Goal: Task Accomplishment & Management: Complete application form

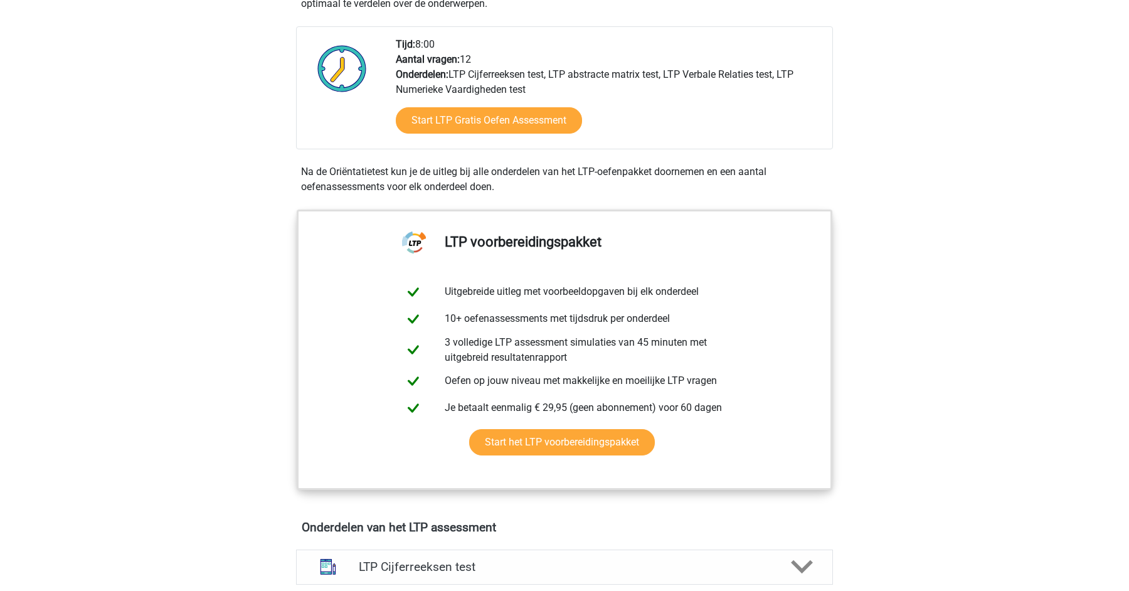
scroll to position [297, 0]
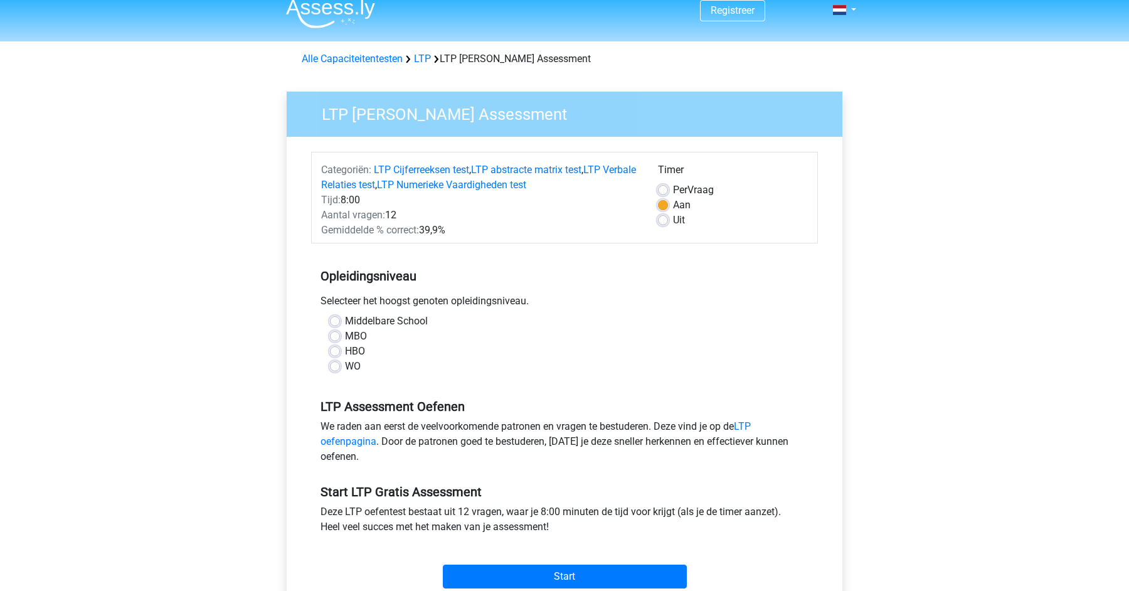
scroll to position [14, 0]
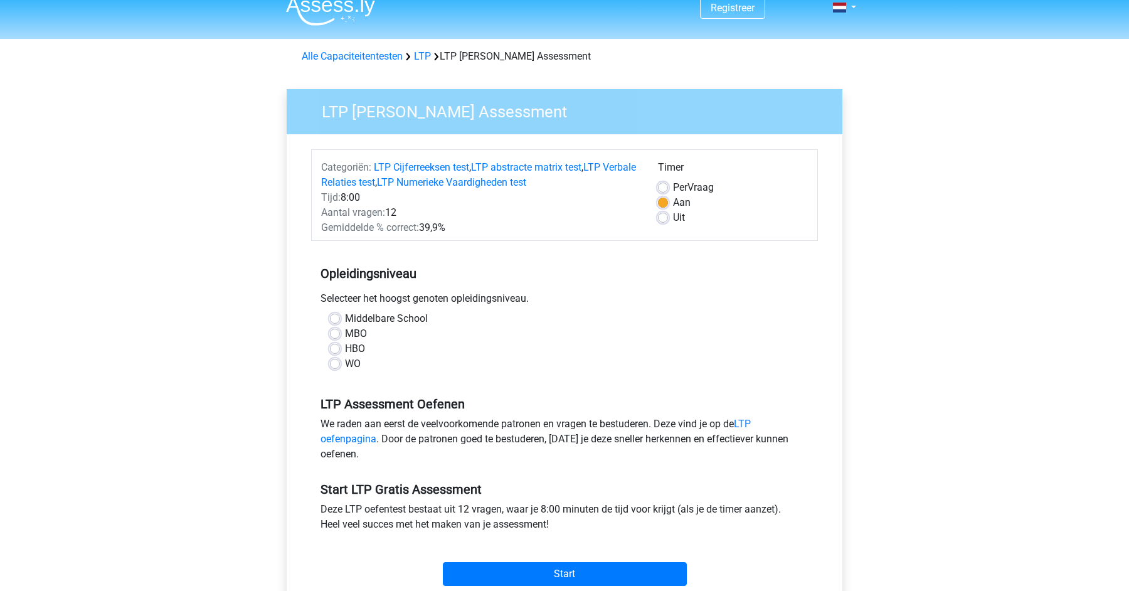
click at [353, 361] on label "WO" at bounding box center [353, 363] width 16 height 15
click at [340, 361] on input "WO" at bounding box center [335, 362] width 10 height 13
radio input "true"
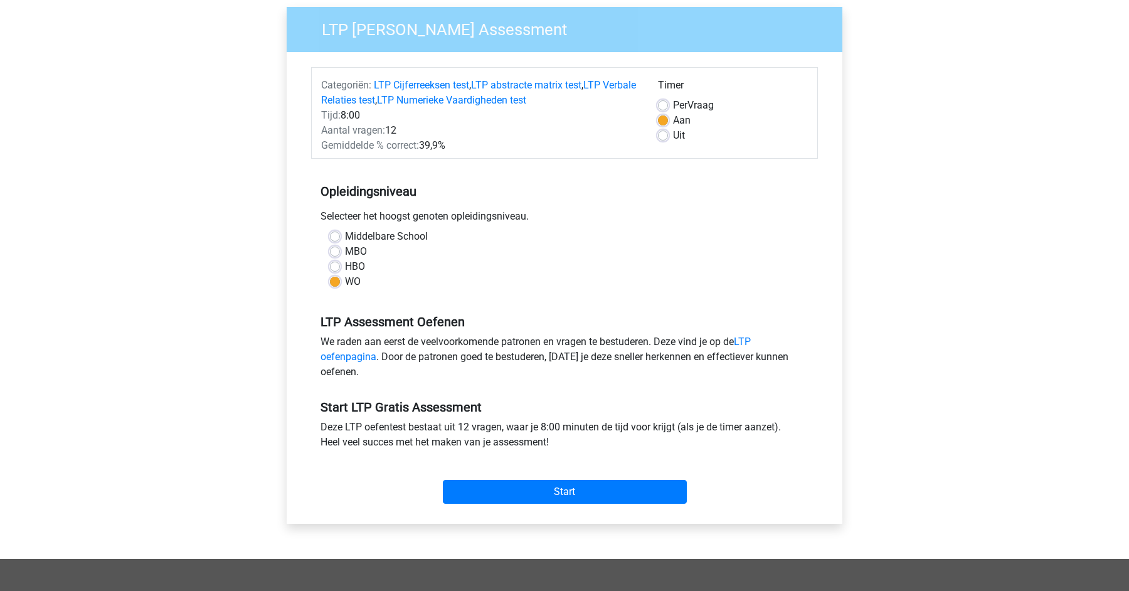
scroll to position [113, 0]
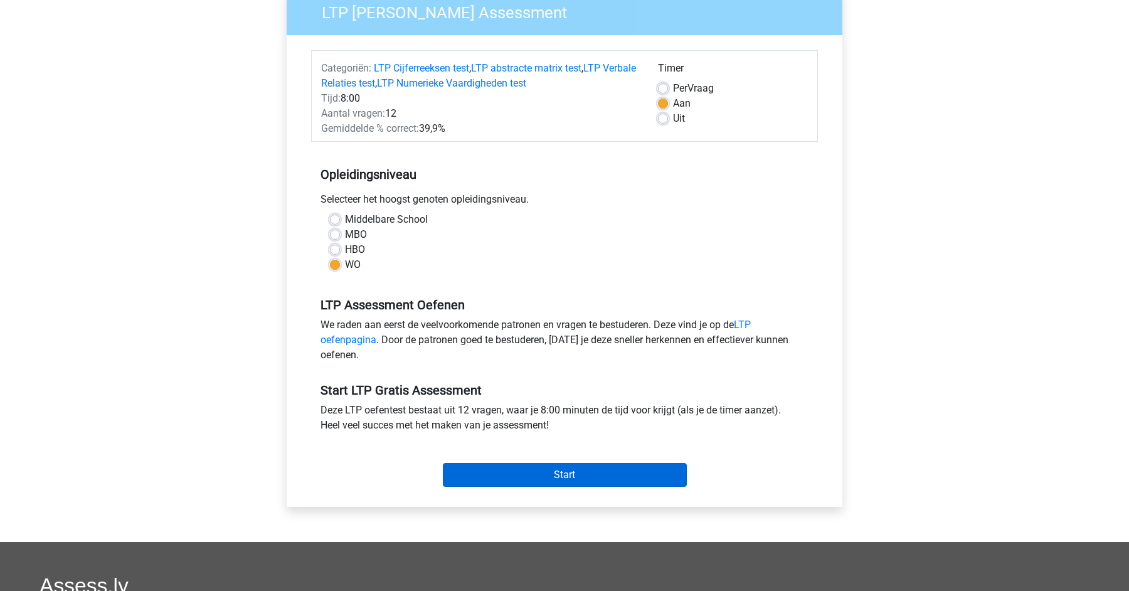
click at [562, 476] on input "Start" at bounding box center [565, 475] width 244 height 24
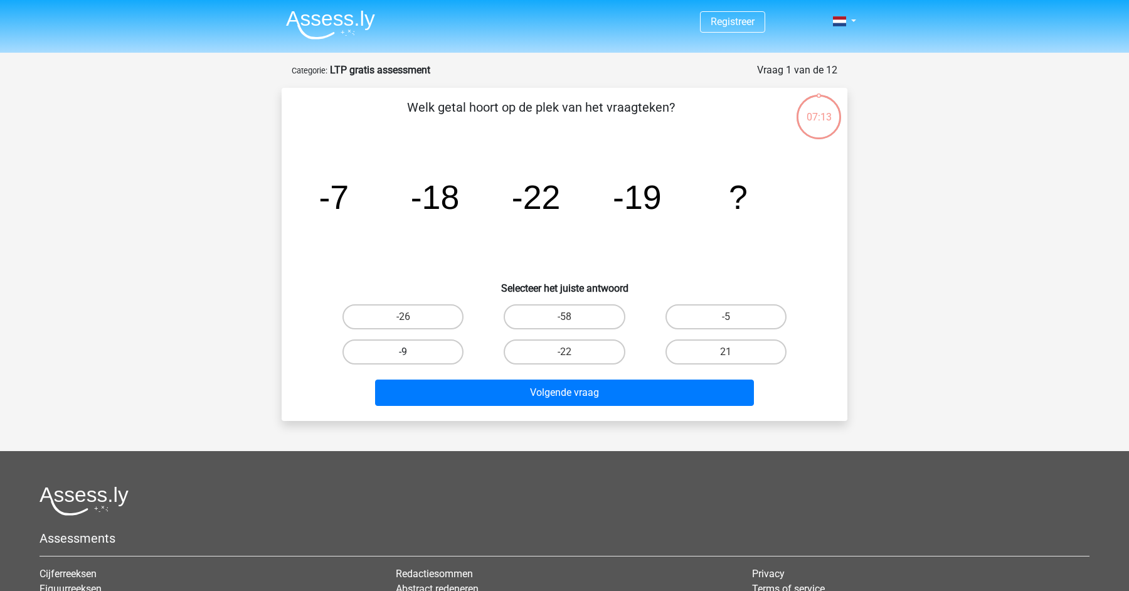
click at [420, 356] on label "-9" at bounding box center [402, 351] width 121 height 25
click at [411, 356] on input "-9" at bounding box center [407, 356] width 8 height 8
radio input "true"
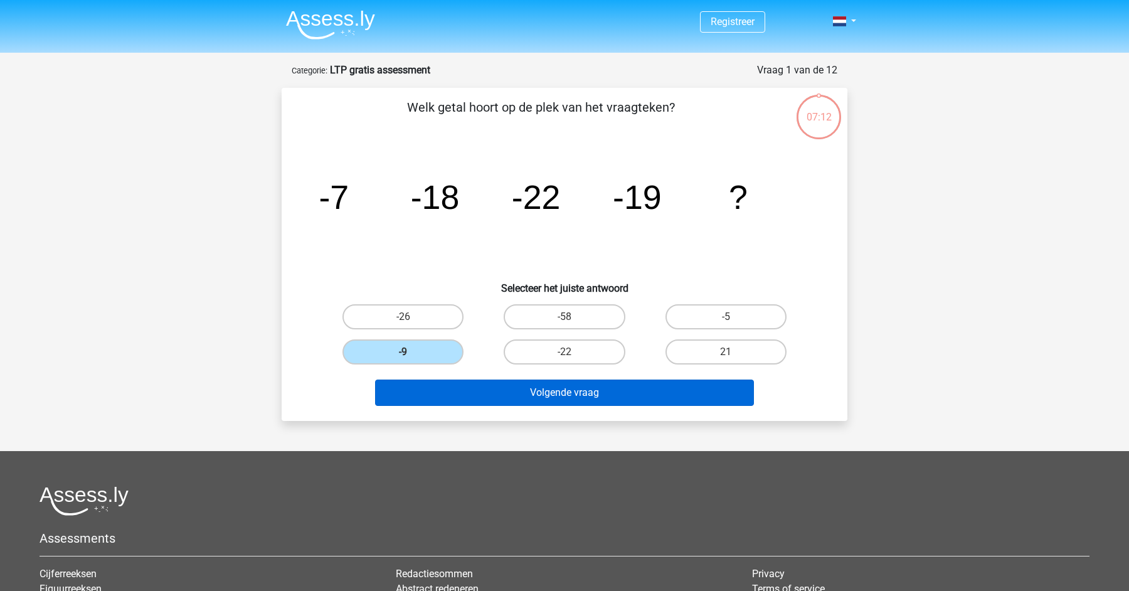
click at [500, 394] on button "Volgende vraag" at bounding box center [564, 392] width 379 height 26
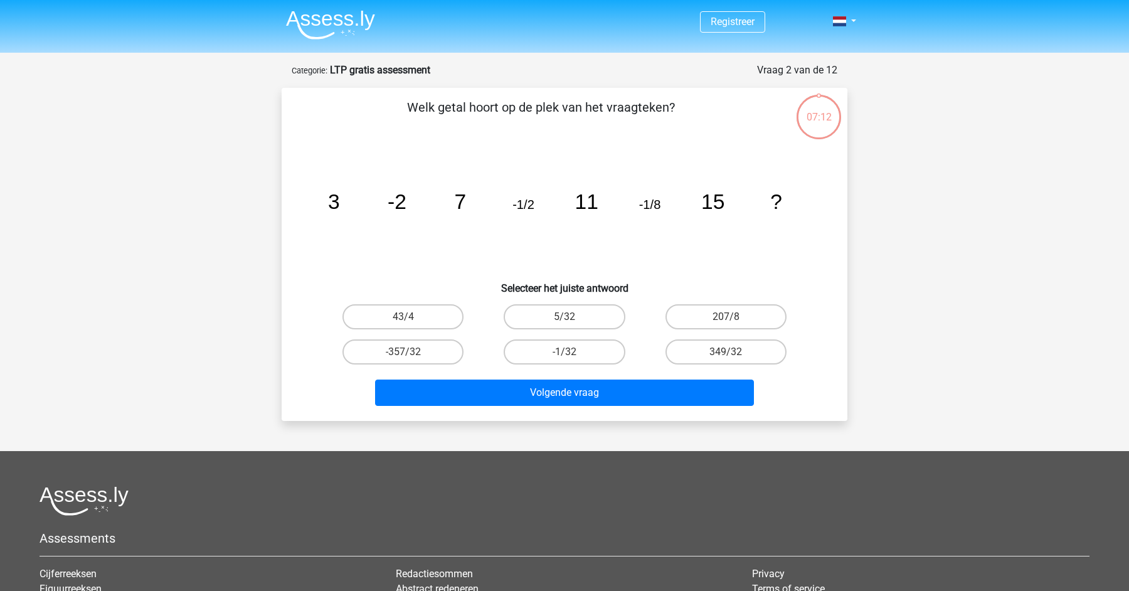
scroll to position [63, 0]
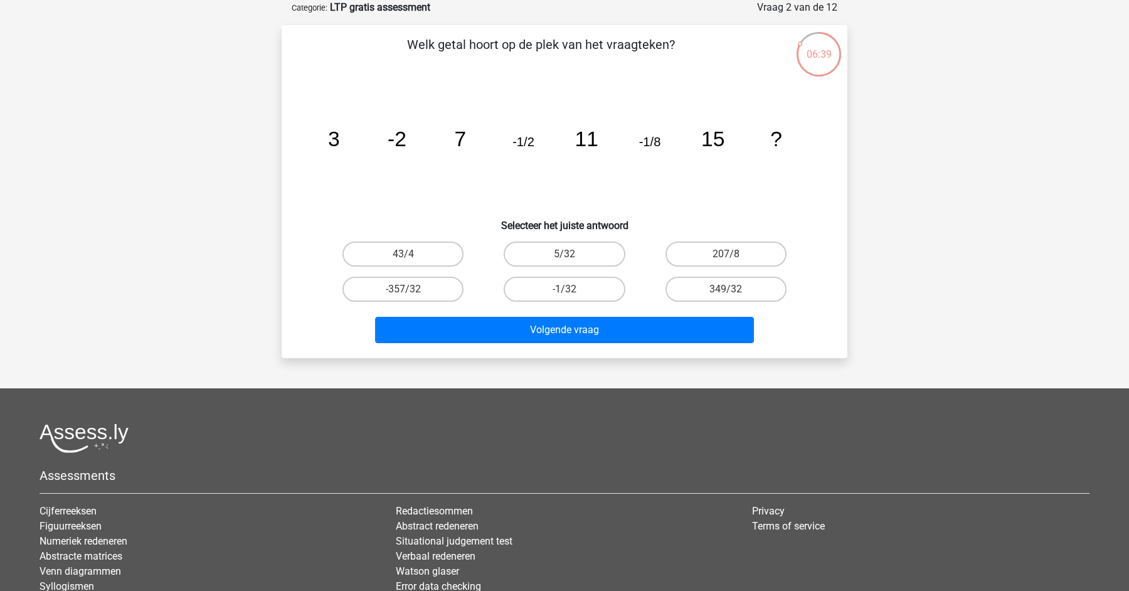
click at [566, 292] on input "-1/32" at bounding box center [568, 293] width 8 height 8
radio input "true"
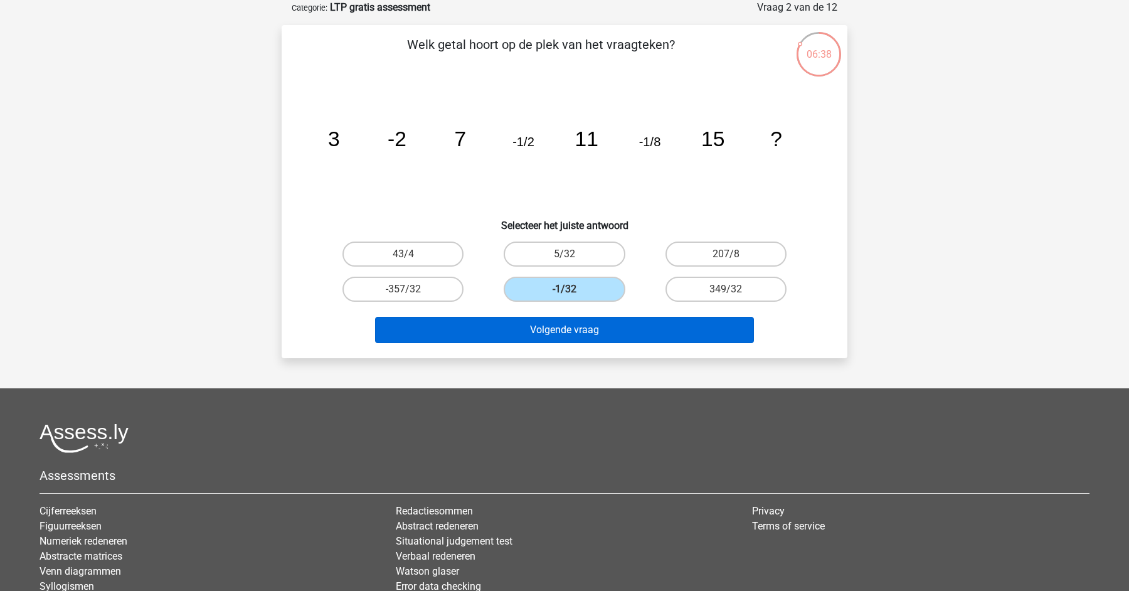
click at [572, 332] on button "Volgende vraag" at bounding box center [564, 330] width 379 height 26
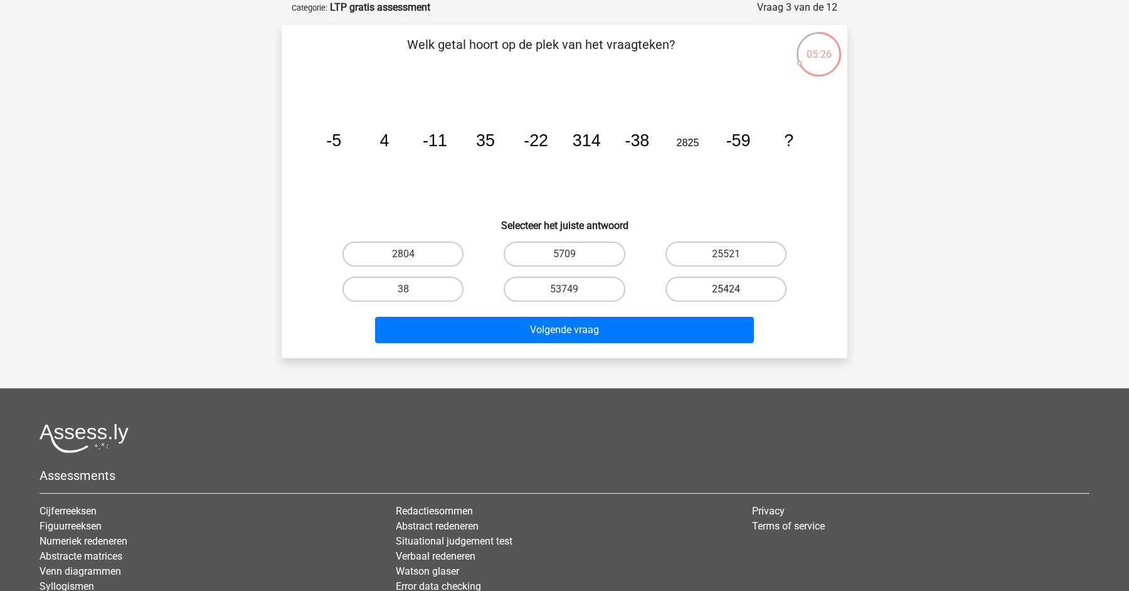
click at [717, 287] on label "25424" at bounding box center [725, 288] width 121 height 25
click at [725, 289] on input "25424" at bounding box center [729, 293] width 8 height 8
radio input "true"
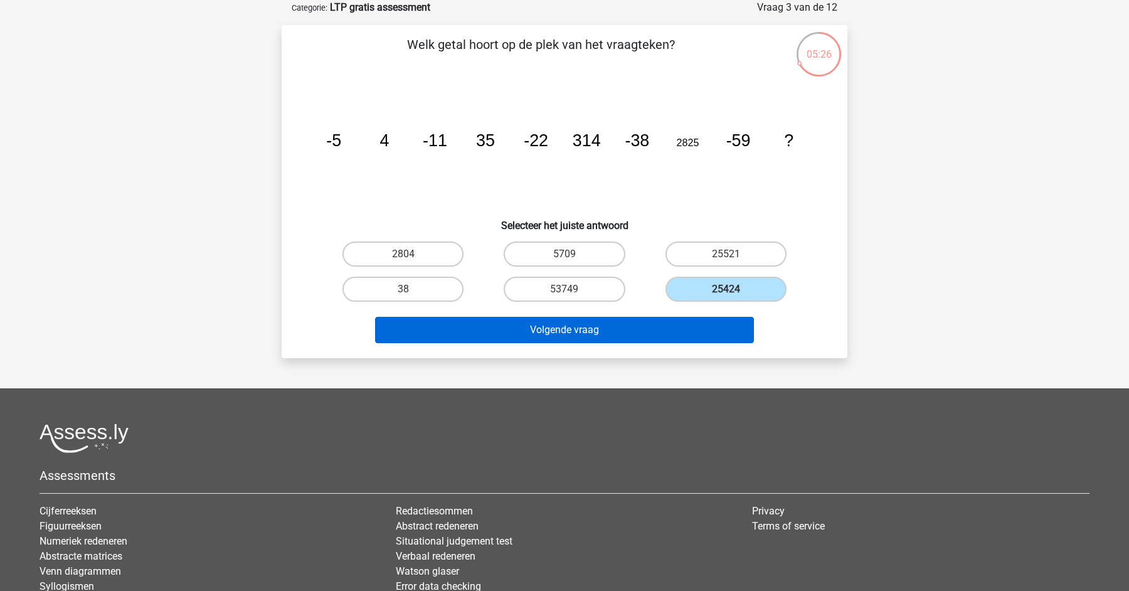
click at [633, 322] on button "Volgende vraag" at bounding box center [564, 330] width 379 height 26
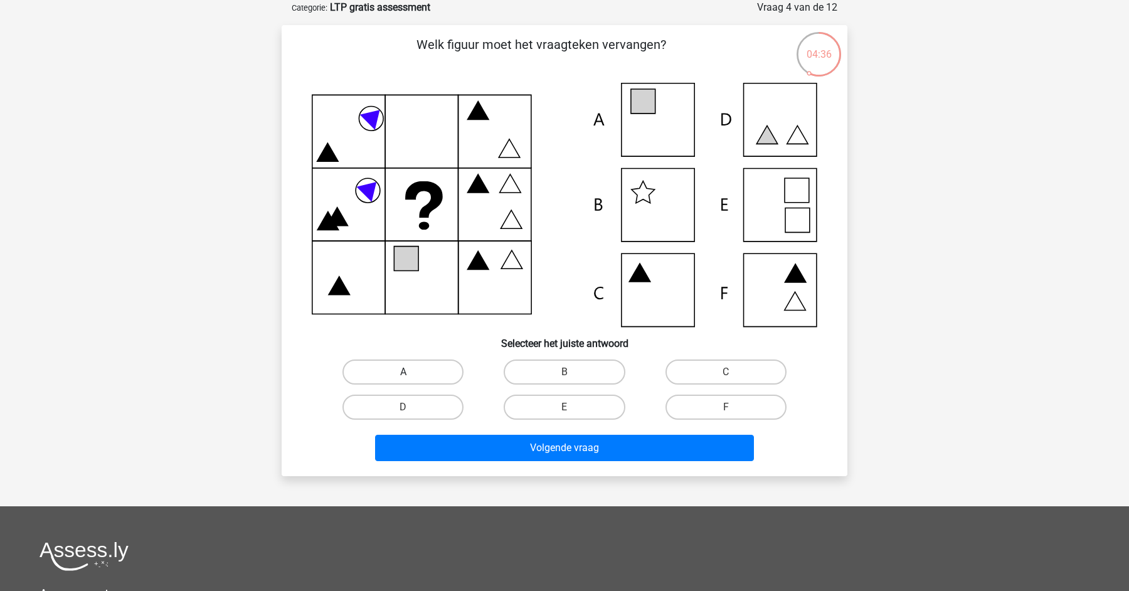
click at [400, 375] on label "A" at bounding box center [402, 371] width 121 height 25
click at [403, 375] on input "A" at bounding box center [407, 376] width 8 height 8
radio input "true"
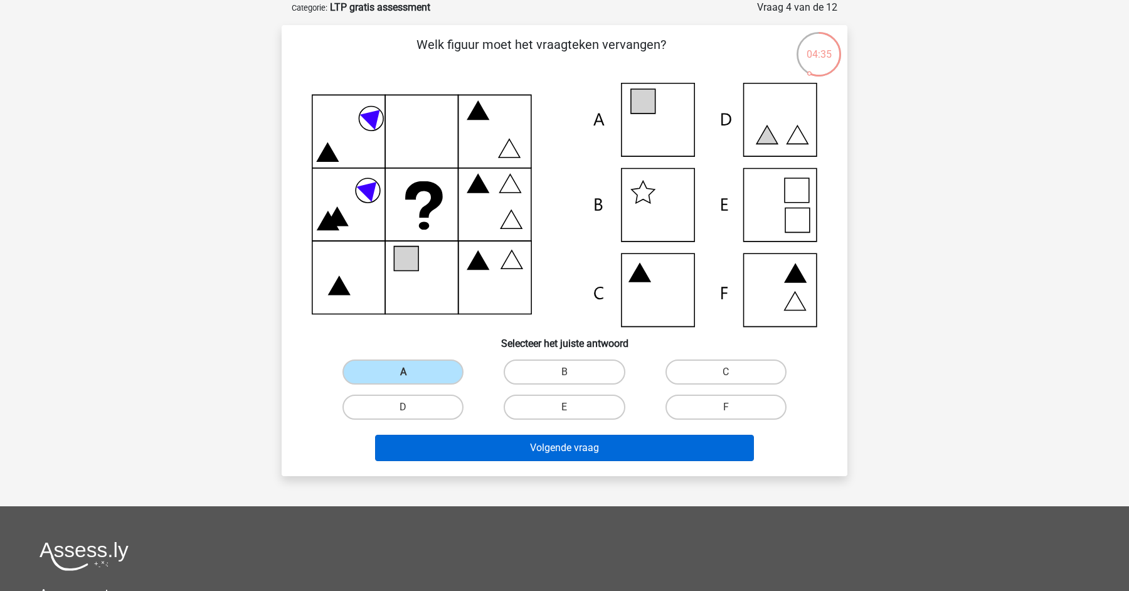
click at [557, 451] on button "Volgende vraag" at bounding box center [564, 447] width 379 height 26
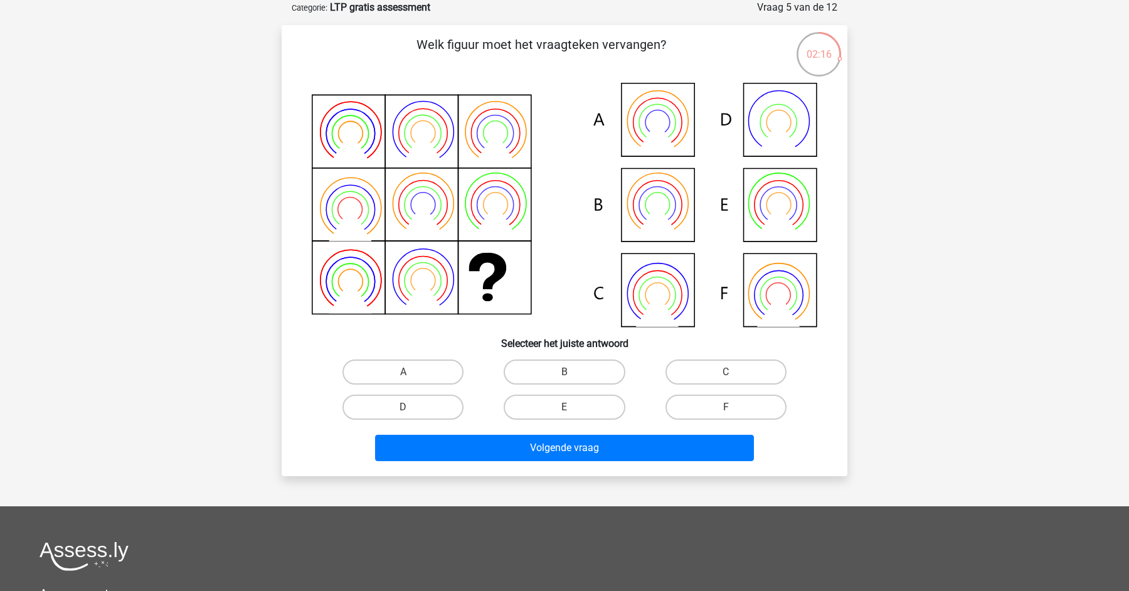
click at [571, 408] on input "E" at bounding box center [568, 411] width 8 height 8
radio input "true"
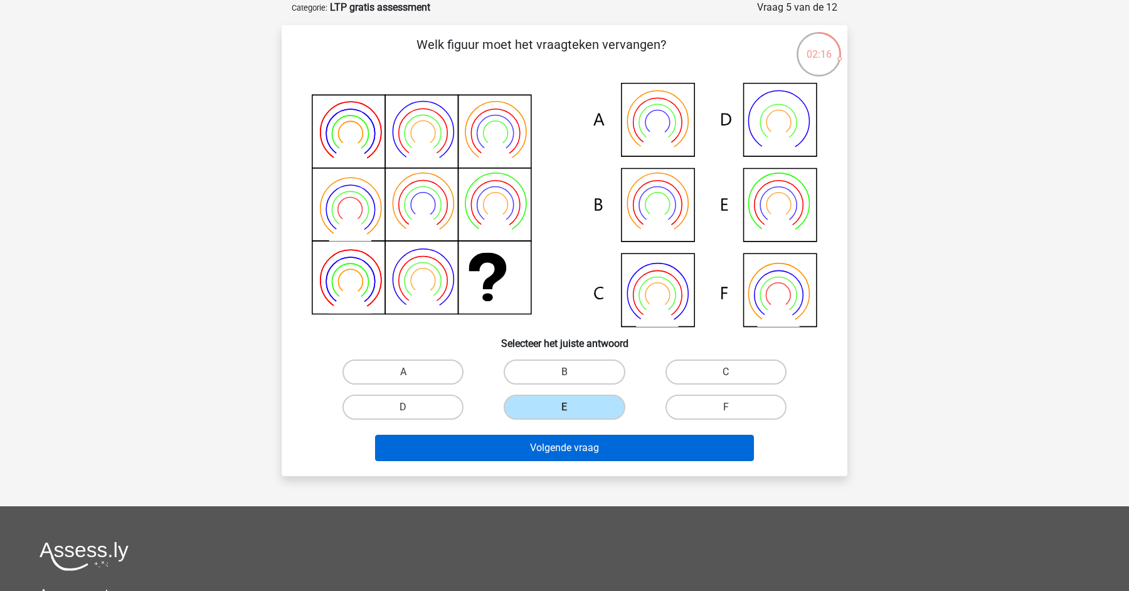
click at [560, 450] on button "Volgende vraag" at bounding box center [564, 447] width 379 height 26
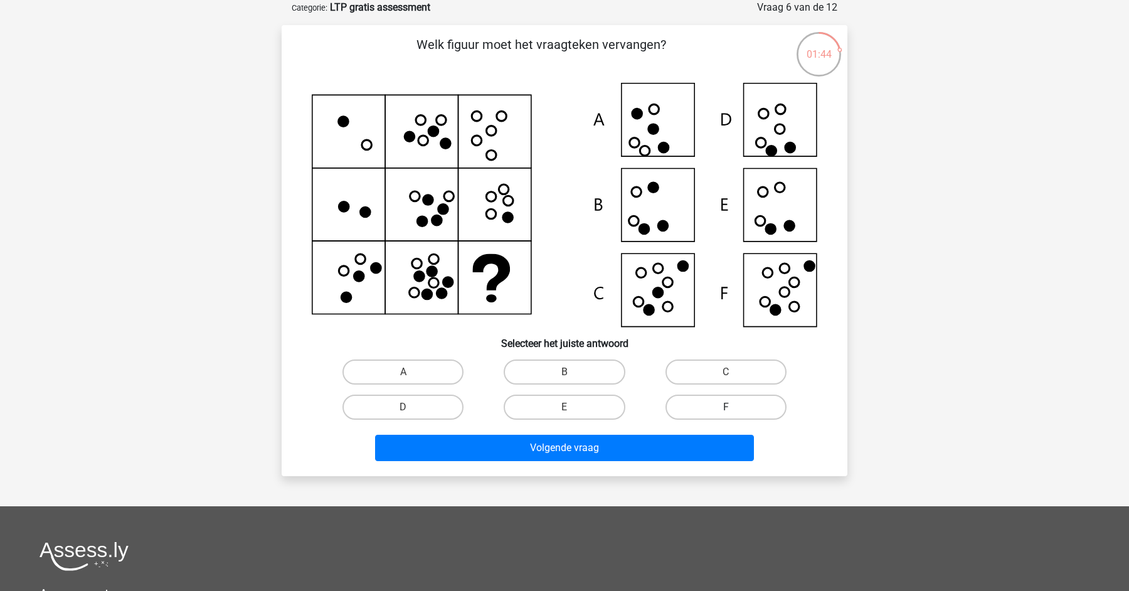
click at [725, 401] on label "F" at bounding box center [725, 406] width 121 height 25
click at [725, 407] on input "F" at bounding box center [729, 411] width 8 height 8
radio input "true"
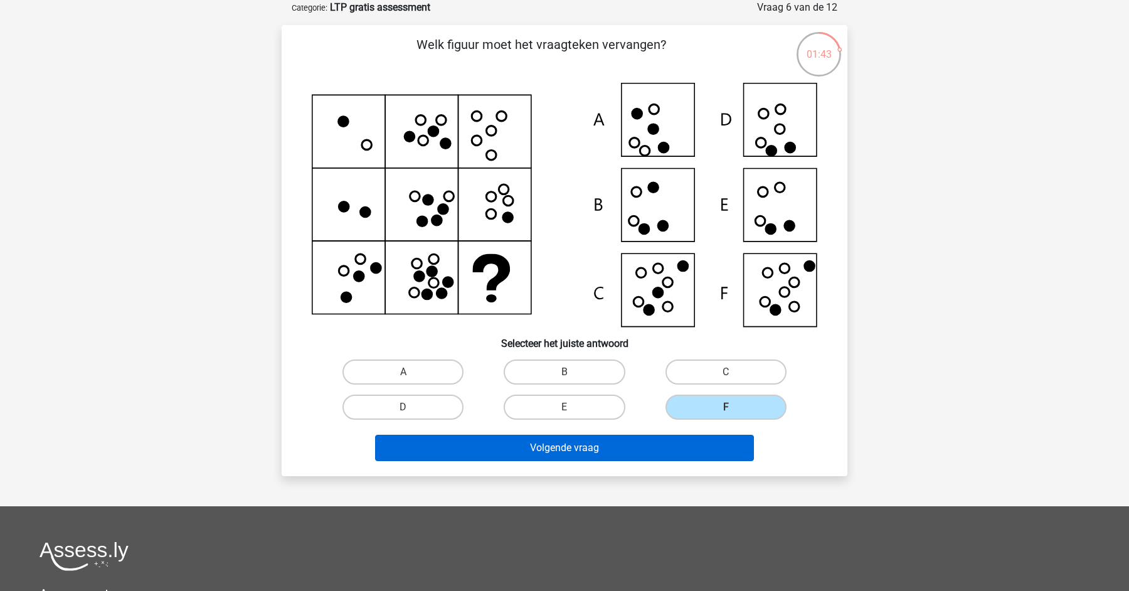
click at [646, 443] on button "Volgende vraag" at bounding box center [564, 447] width 379 height 26
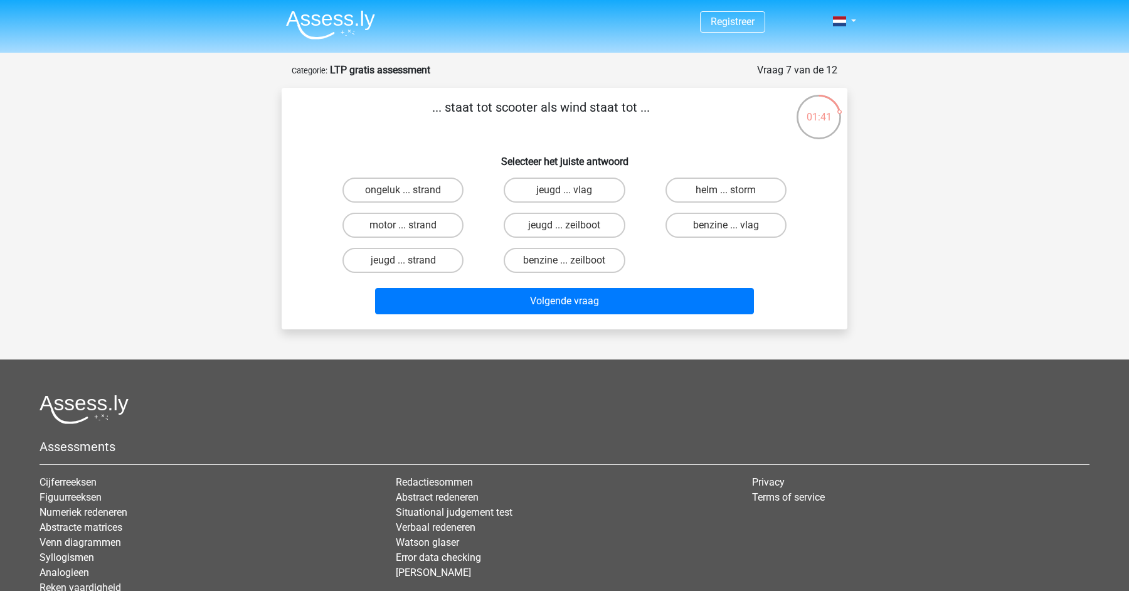
scroll to position [0, 0]
click at [570, 262] on input "benzine ... zeilboot" at bounding box center [568, 264] width 8 height 8
radio input "true"
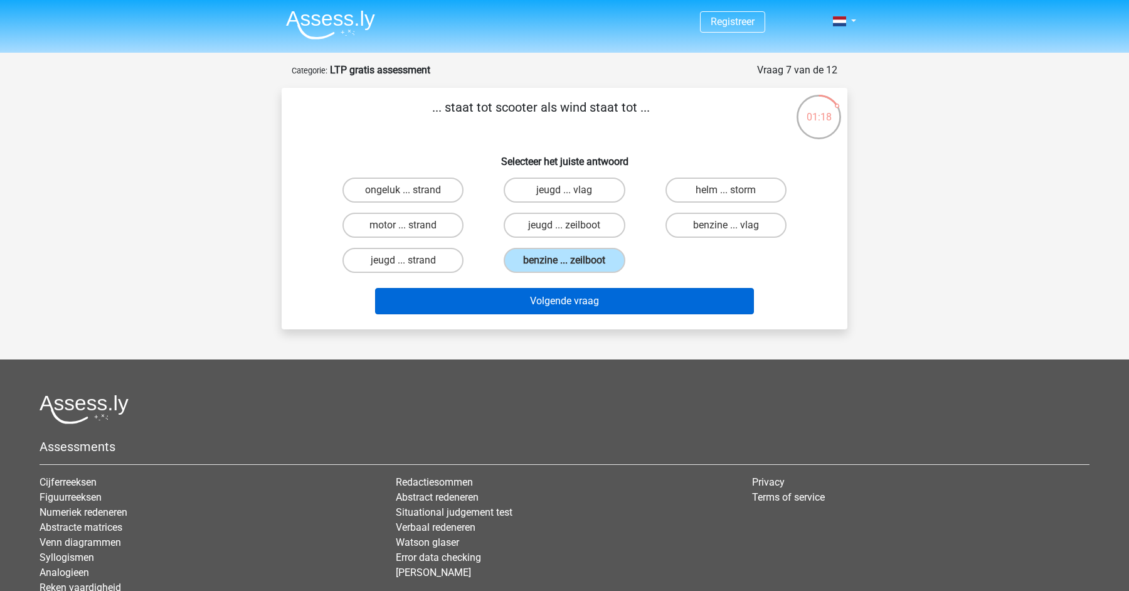
click at [567, 307] on button "Volgende vraag" at bounding box center [564, 301] width 379 height 26
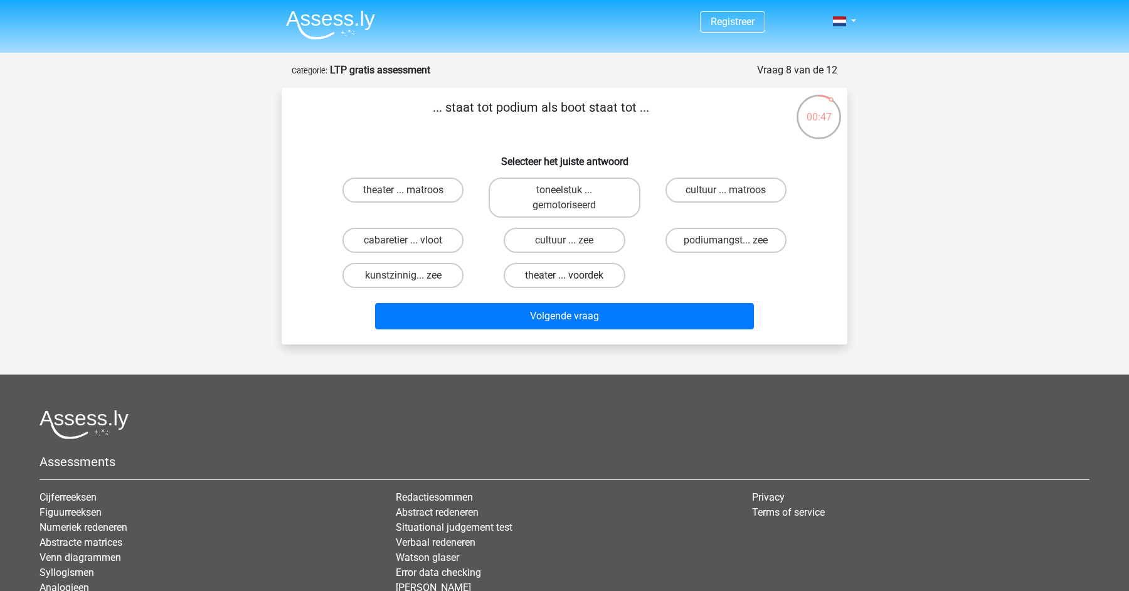
click at [572, 277] on label "theater ... voordek" at bounding box center [563, 275] width 121 height 25
click at [572, 277] on input "theater ... voordek" at bounding box center [568, 279] width 8 height 8
radio input "true"
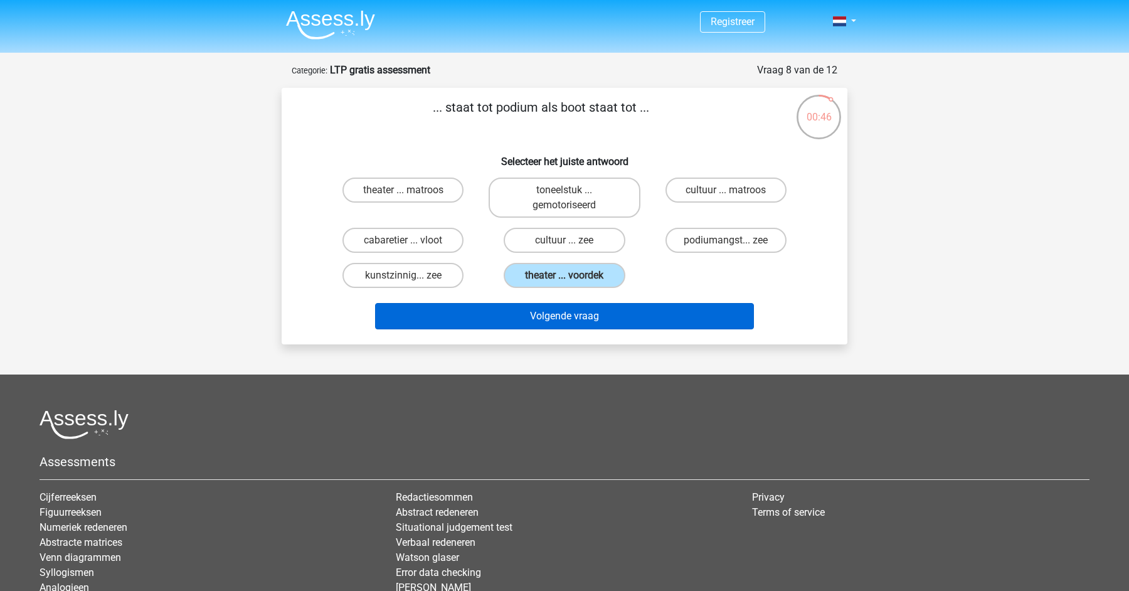
click at [552, 323] on button "Volgende vraag" at bounding box center [564, 316] width 379 height 26
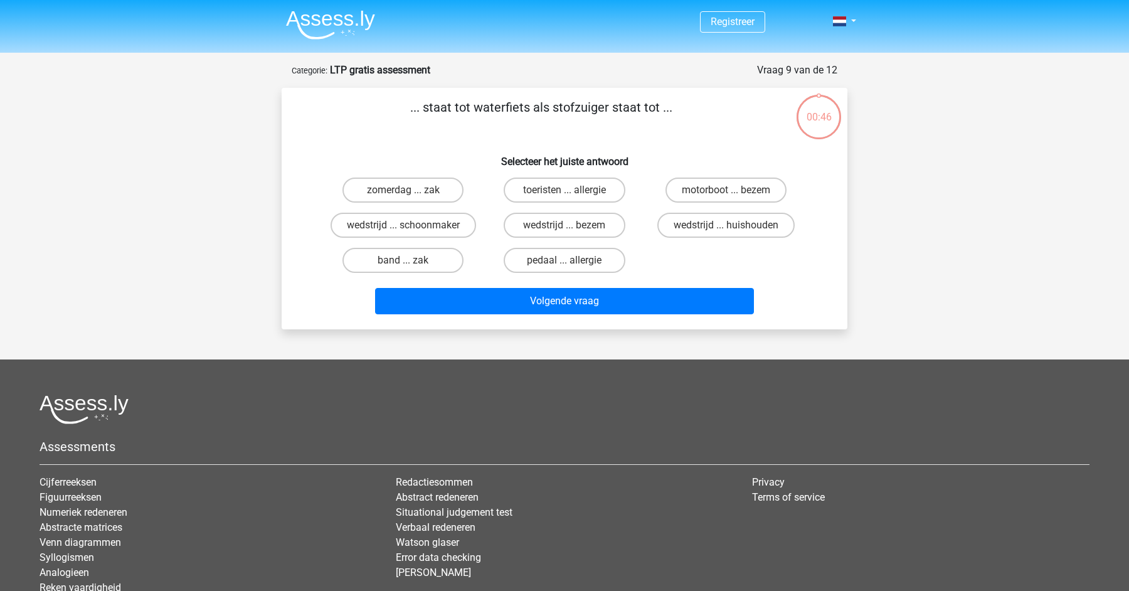
scroll to position [63, 0]
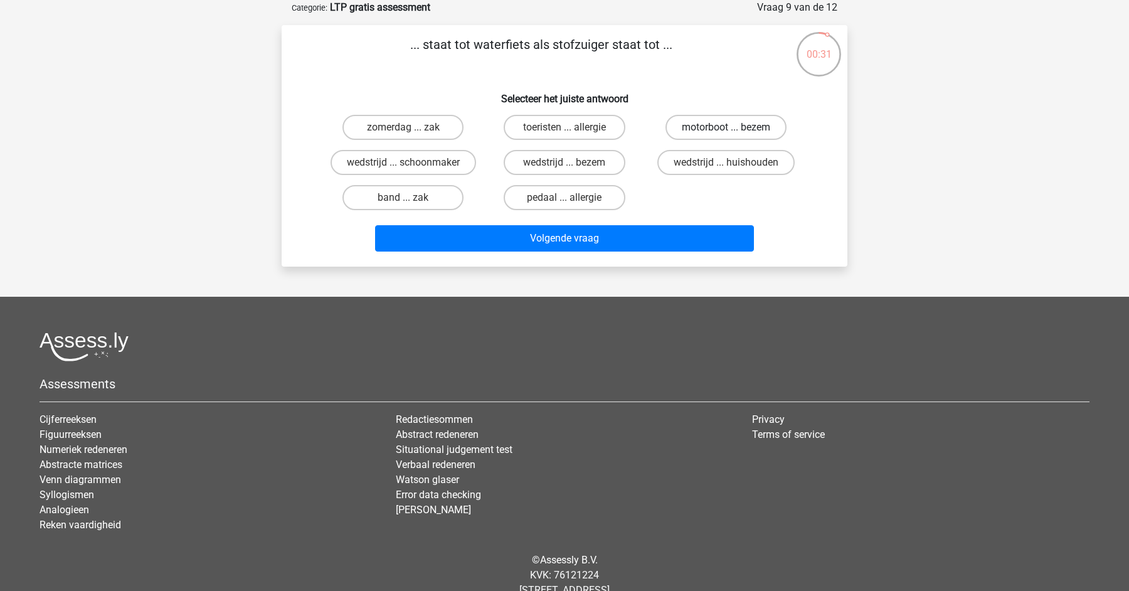
click at [747, 132] on label "motorboot ... bezem" at bounding box center [725, 127] width 121 height 25
click at [734, 132] on input "motorboot ... bezem" at bounding box center [729, 131] width 8 height 8
radio input "true"
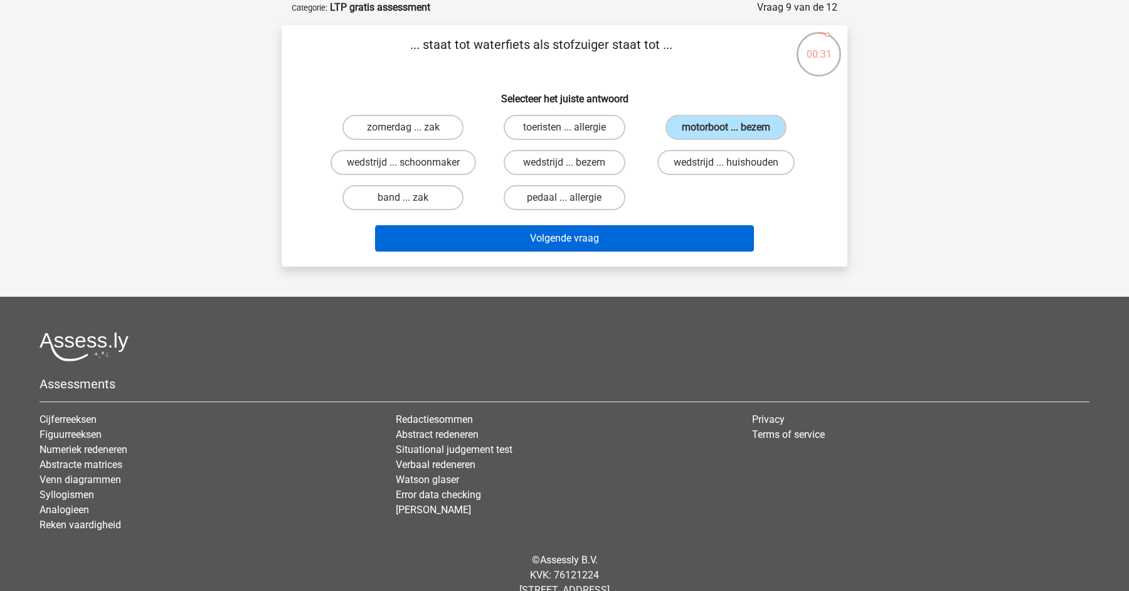
click at [651, 237] on button "Volgende vraag" at bounding box center [564, 238] width 379 height 26
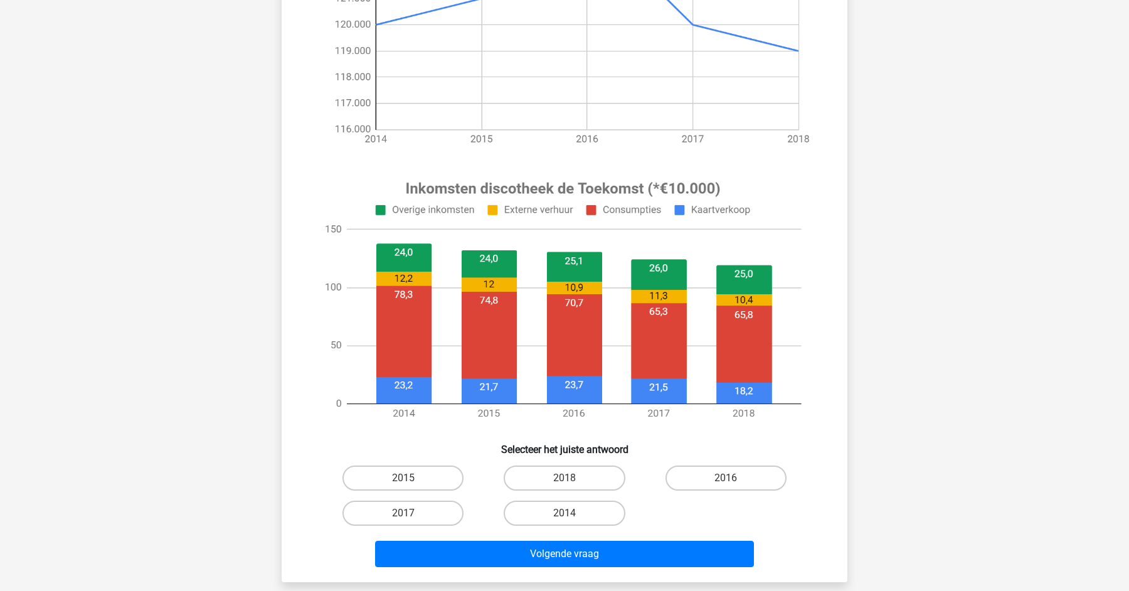
scroll to position [421, 0]
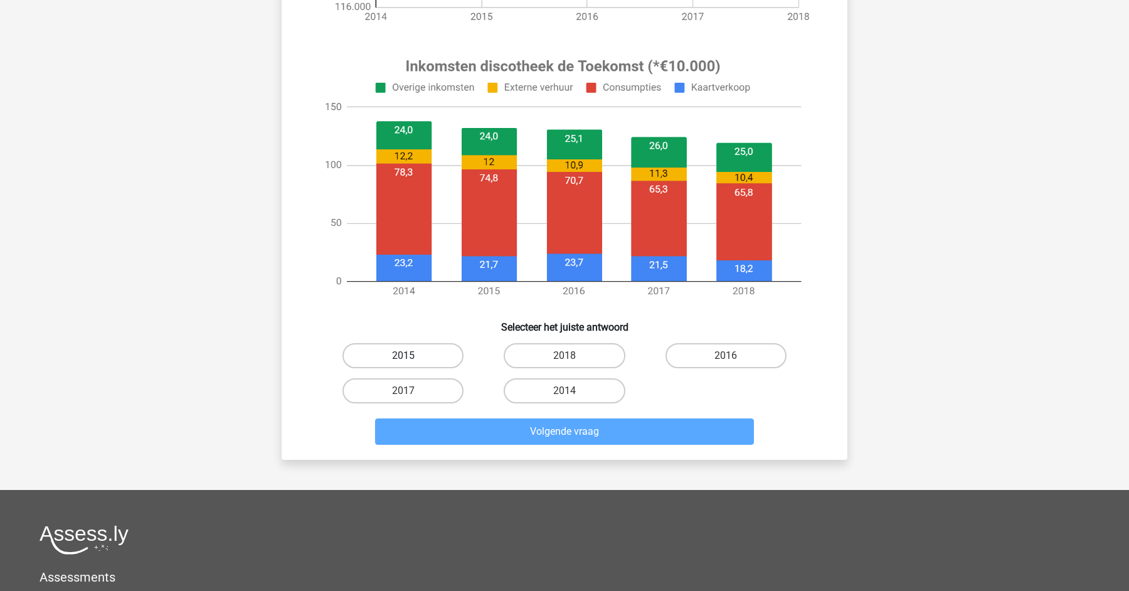
click at [399, 364] on label "2015" at bounding box center [402, 355] width 121 height 25
click at [403, 364] on input "2015" at bounding box center [407, 359] width 8 height 8
radio input "true"
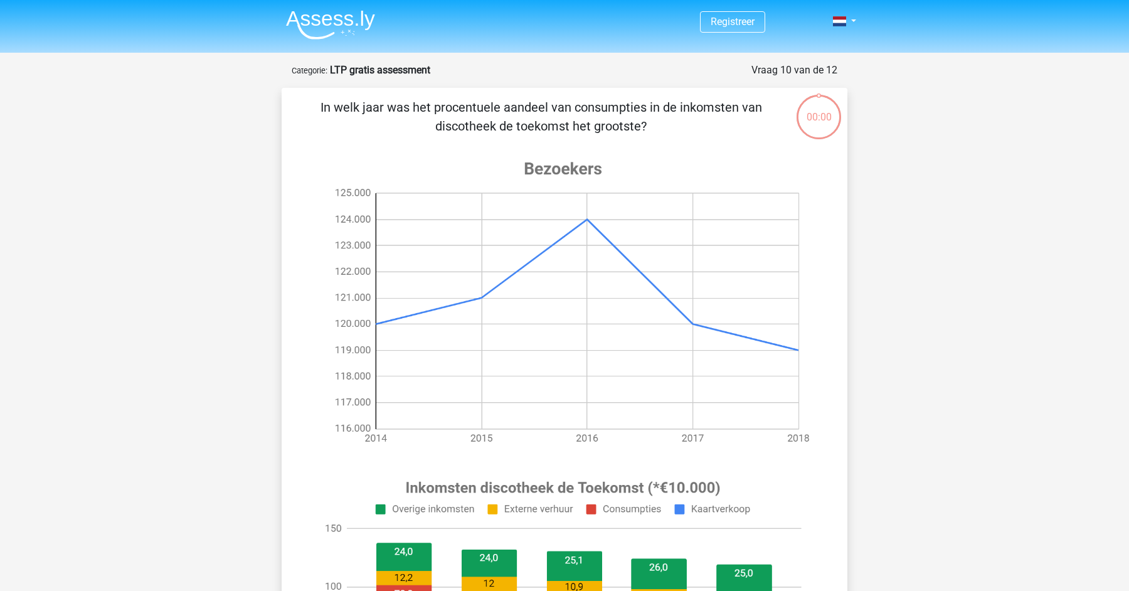
scroll to position [421, 0]
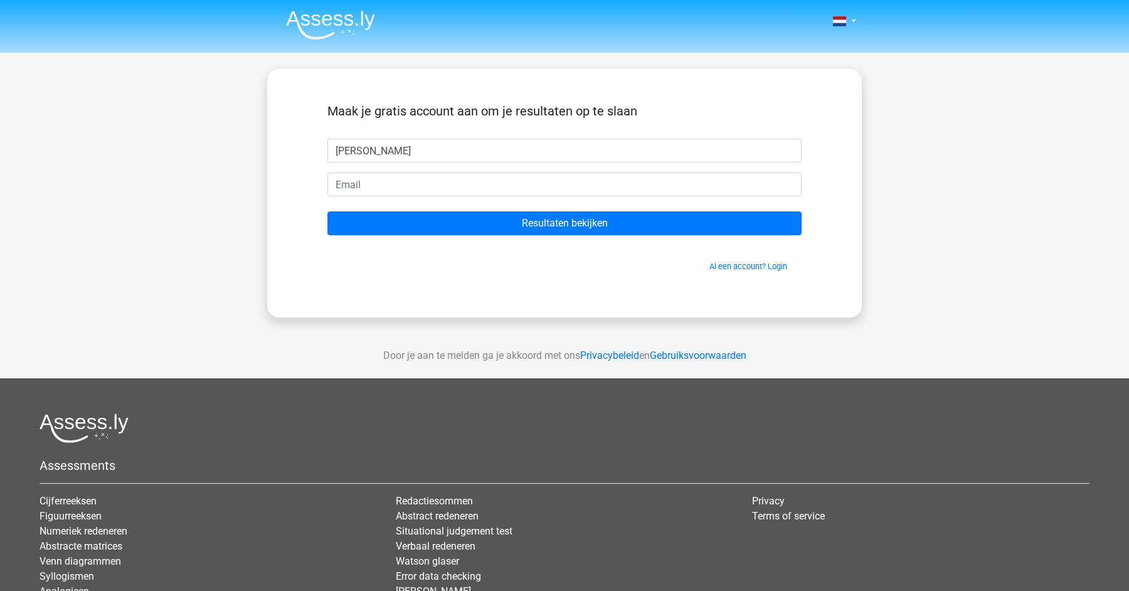
type input "[PERSON_NAME]"
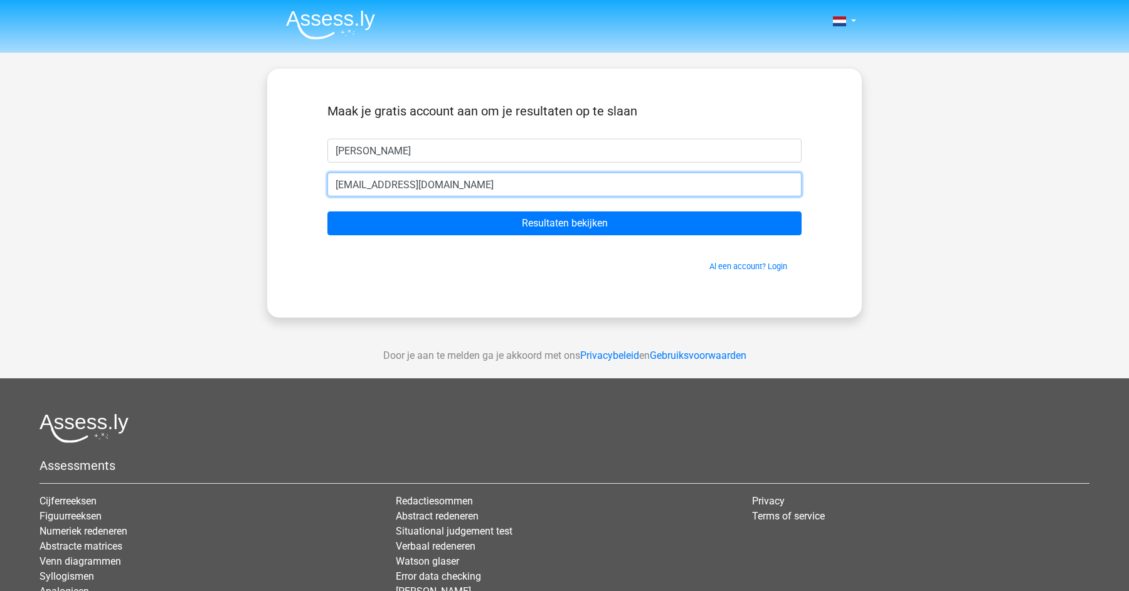
type input "[EMAIL_ADDRESS][DOMAIN_NAME]"
click at [564, 223] on input "Resultaten bekijken" at bounding box center [564, 223] width 474 height 24
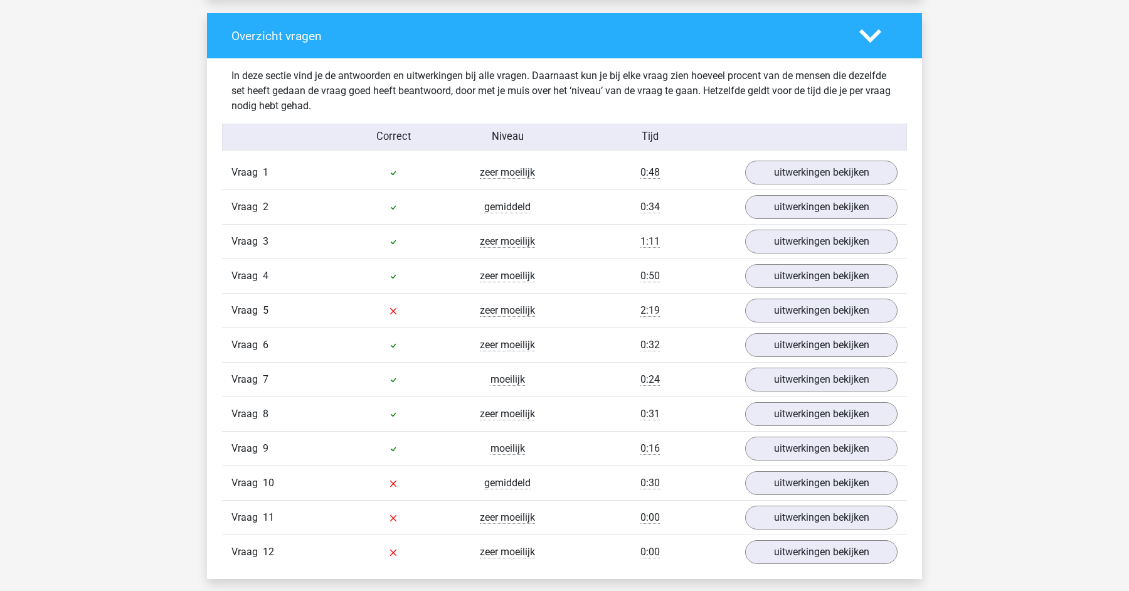
scroll to position [1330, 0]
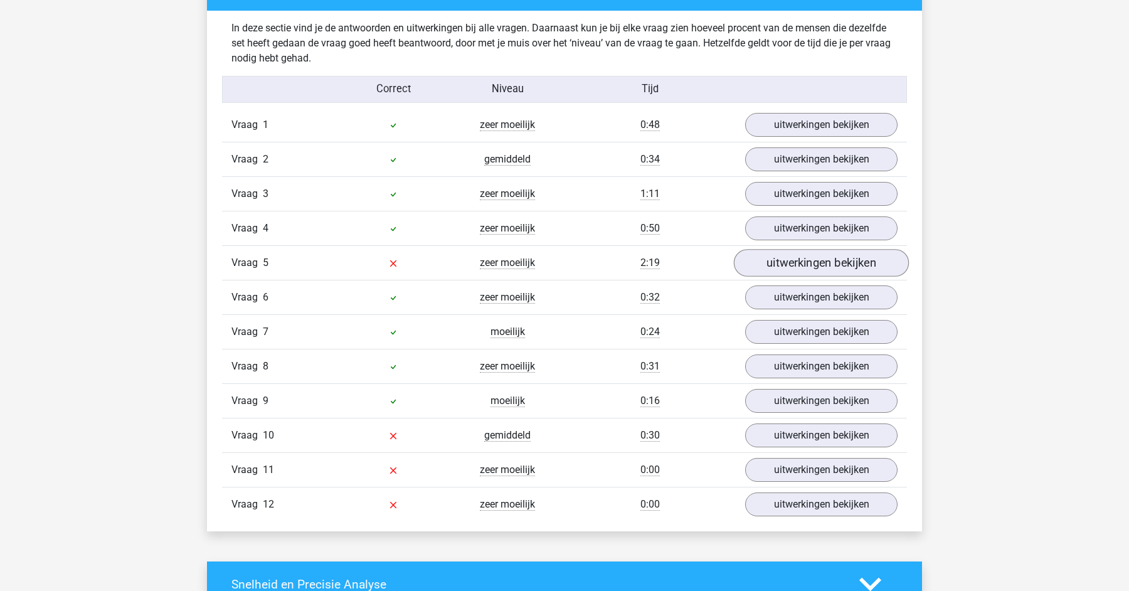
click at [803, 261] on link "uitwerkingen bekijken" at bounding box center [821, 263] width 175 height 28
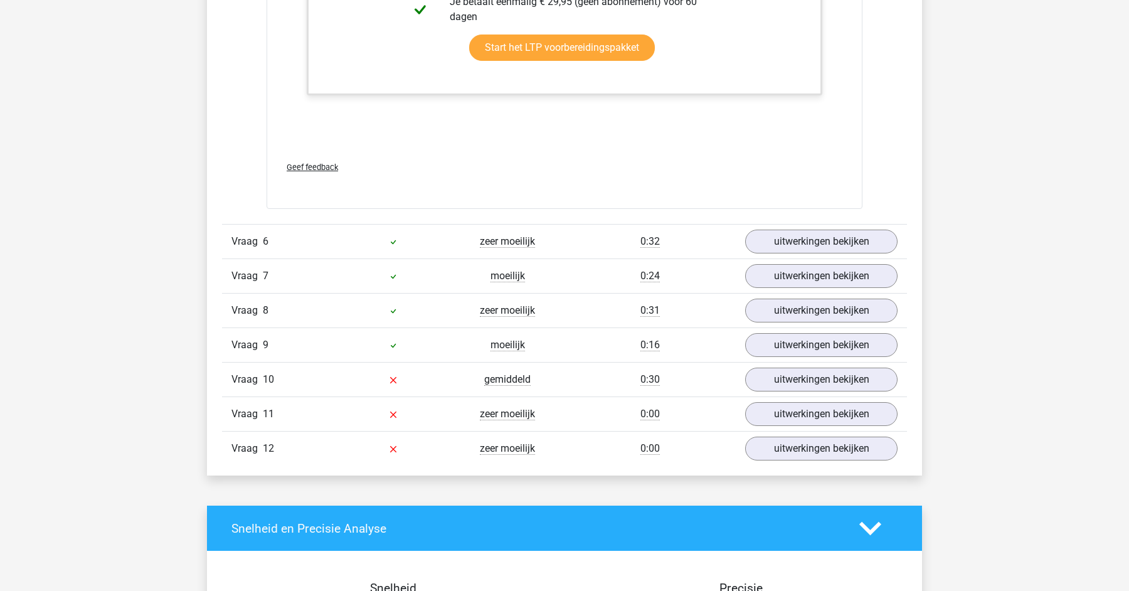
scroll to position [2295, 0]
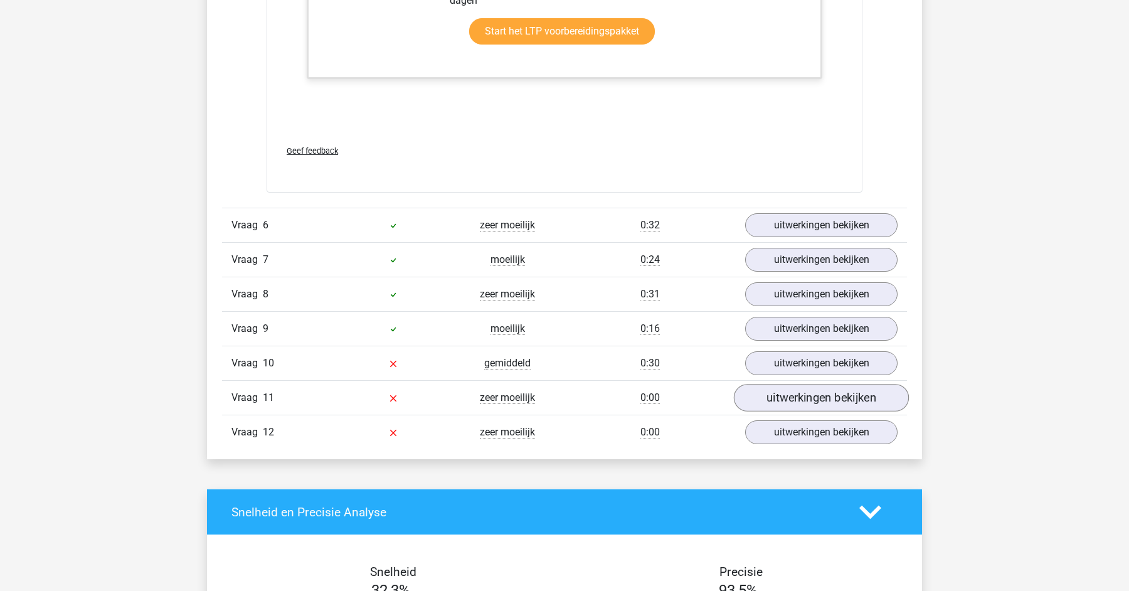
click at [811, 394] on link "uitwerkingen bekijken" at bounding box center [821, 398] width 175 height 28
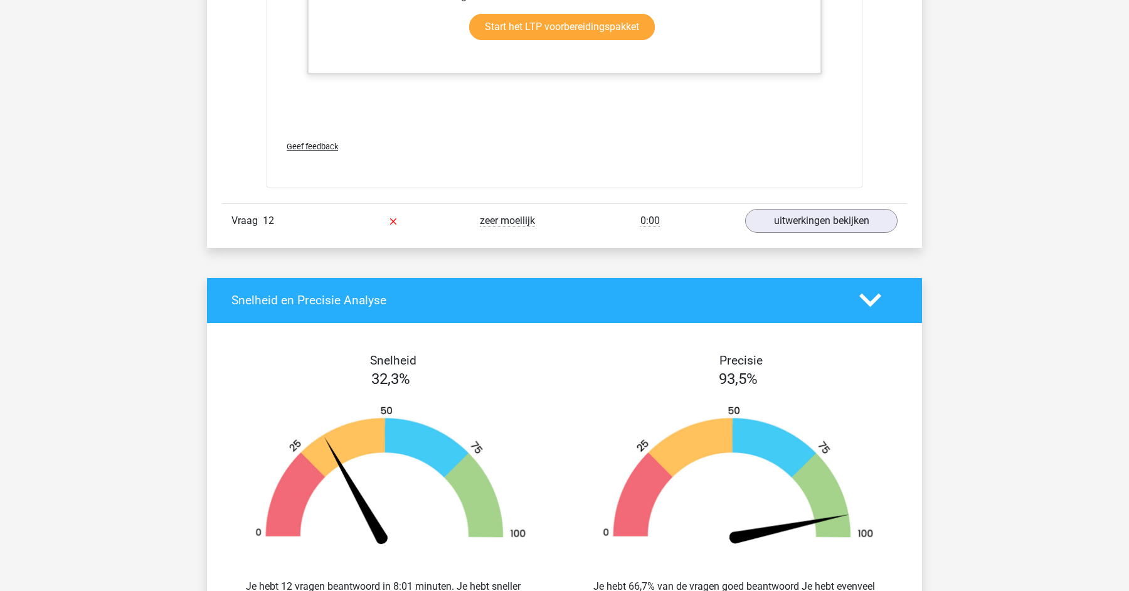
scroll to position [3819, 0]
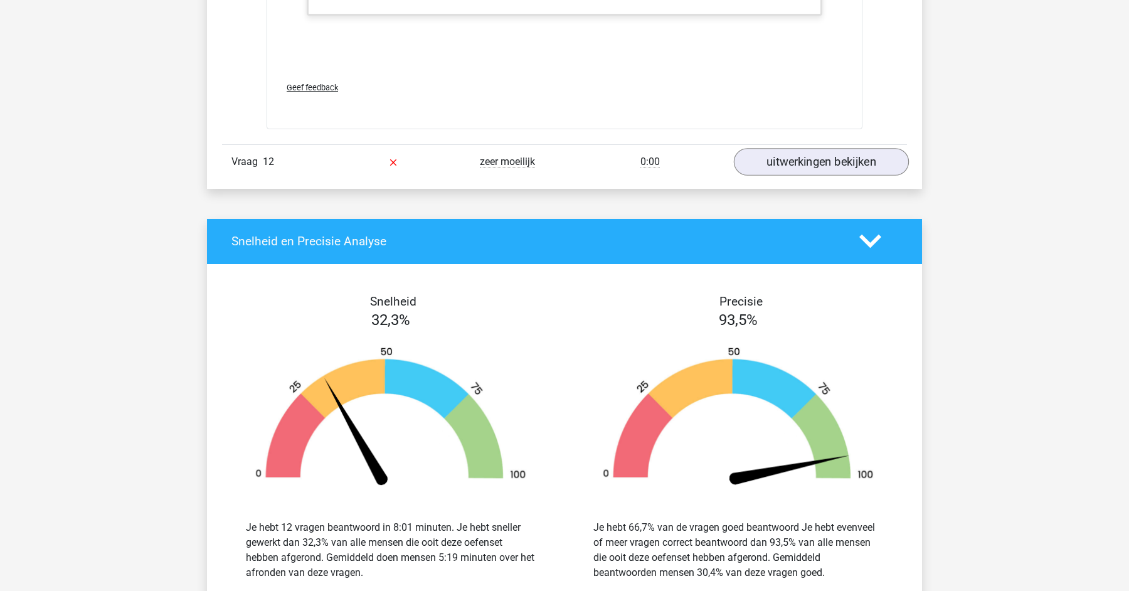
click at [838, 161] on link "uitwerkingen bekijken" at bounding box center [821, 162] width 175 height 28
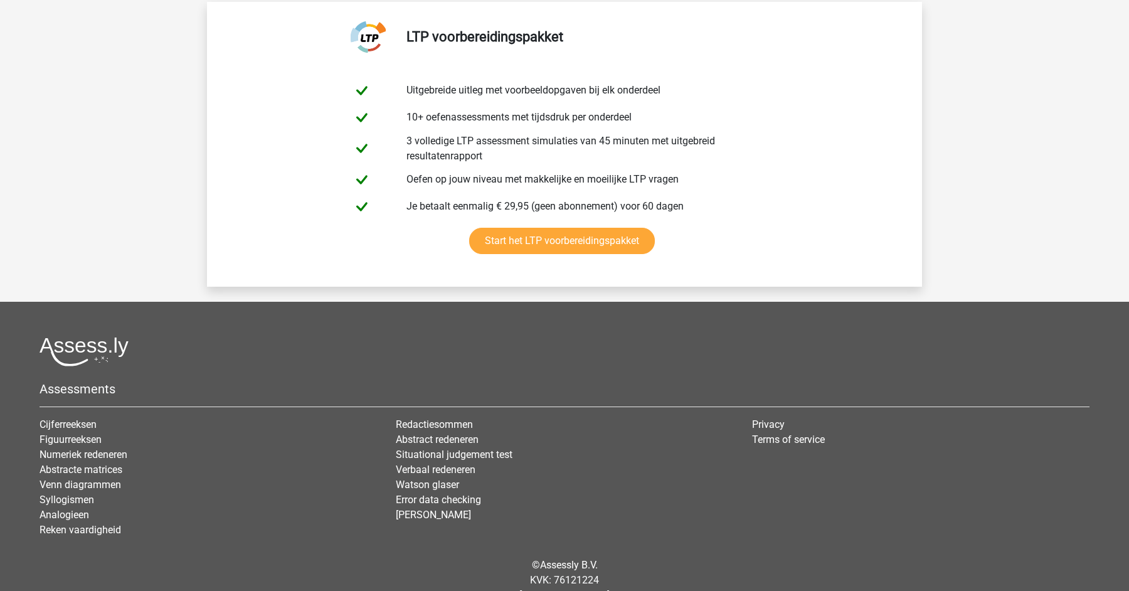
scroll to position [5679, 0]
